Goal: Task Accomplishment & Management: Use online tool/utility

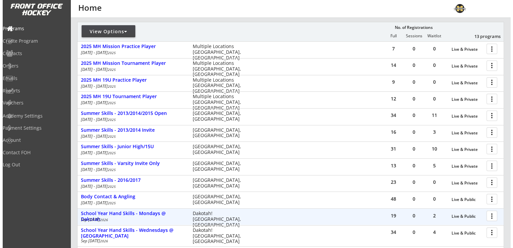
scroll to position [67, 0]
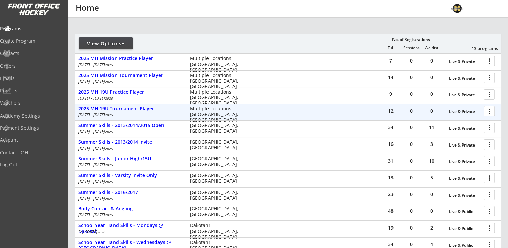
click at [491, 110] on div at bounding box center [491, 111] width 12 height 12
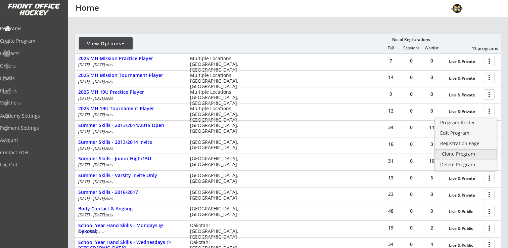
click at [457, 153] on div "Clone Program" at bounding box center [466, 153] width 48 height 5
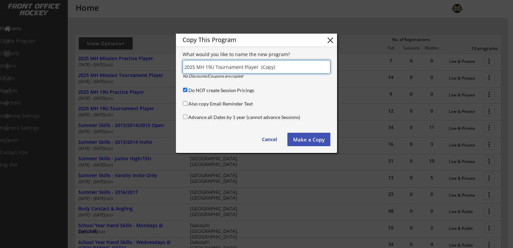
click at [195, 67] on input "input" at bounding box center [257, 66] width 148 height 13
click at [280, 69] on input "input" at bounding box center [257, 66] width 148 height 13
type input "2026 MH 19U Tournament Player"
click at [185, 90] on input "Do NOT create Session Pricings" at bounding box center [185, 90] width 4 height 4
checkbox input "false"
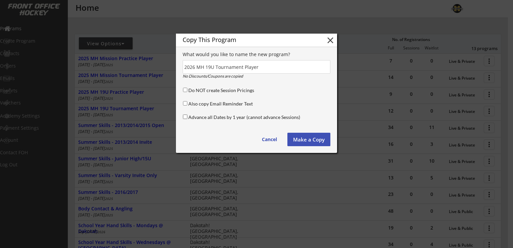
click at [185, 117] on input "Advance all Dates by 1 year (cannot advance Sessions)" at bounding box center [185, 116] width 4 height 4
checkbox input "true"
click at [310, 139] on button "Make a Copy" at bounding box center [308, 139] width 43 height 13
